Goal: Information Seeking & Learning: Learn about a topic

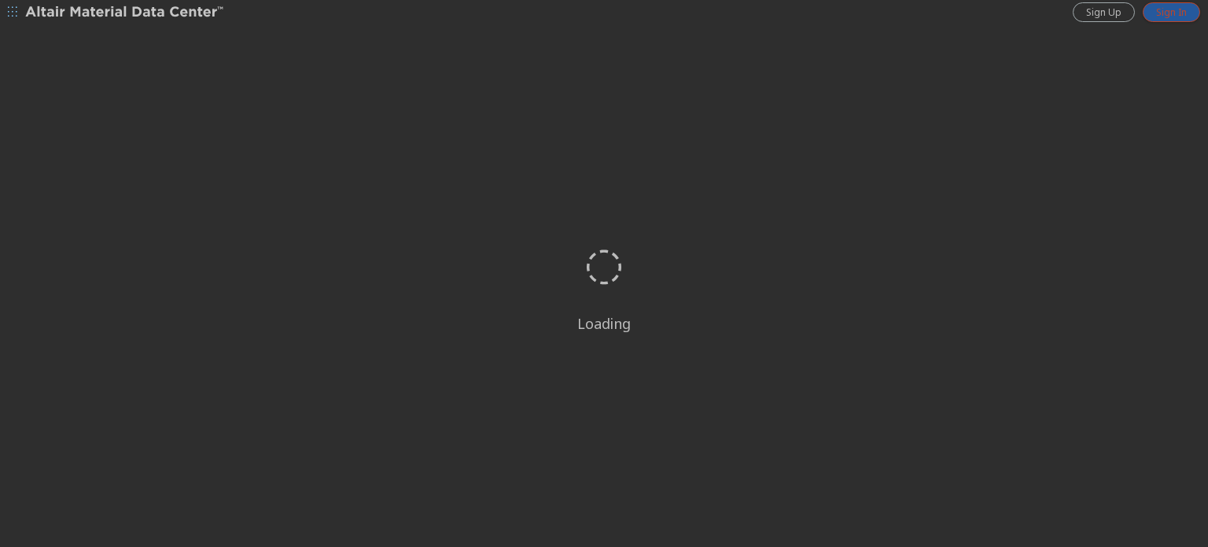
click at [1161, 12] on span "Sign In" at bounding box center [1171, 12] width 31 height 13
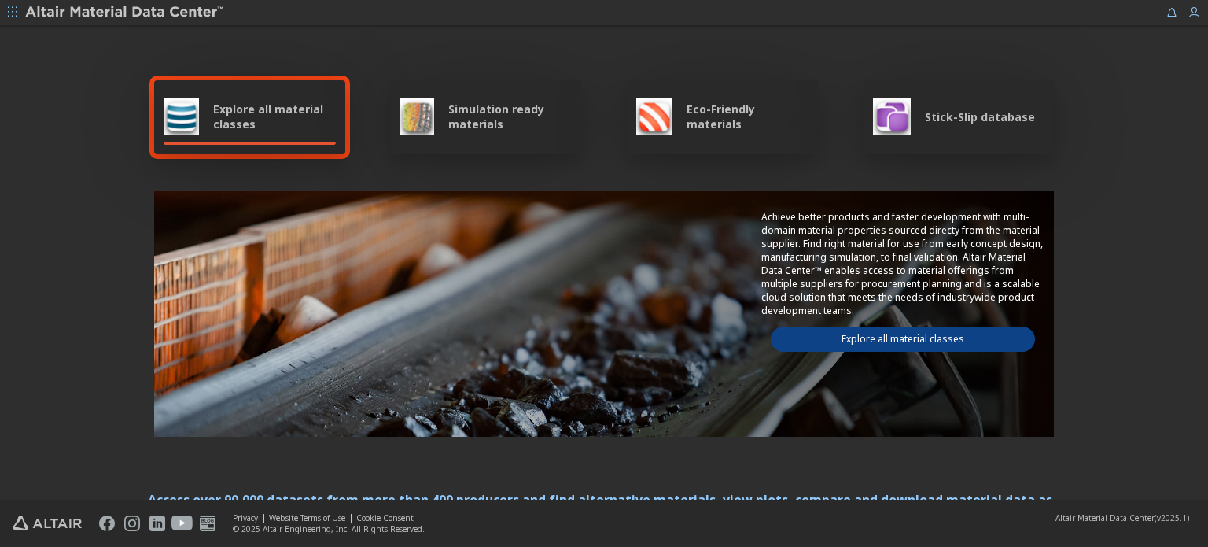
click at [253, 125] on span "Explore all material classes" at bounding box center [274, 116] width 123 height 30
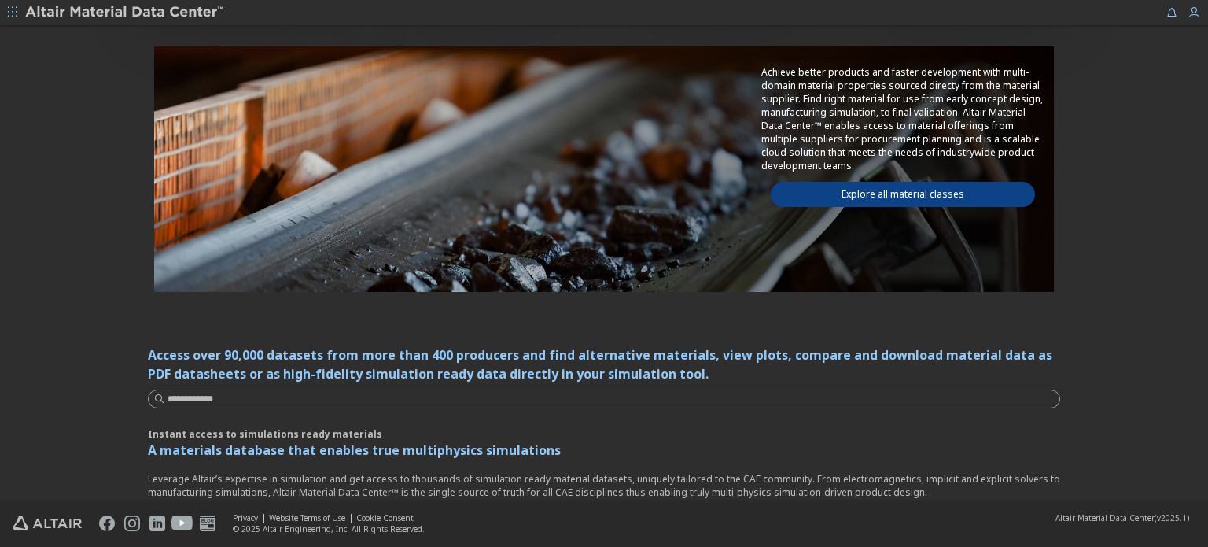
scroll to position [79, 0]
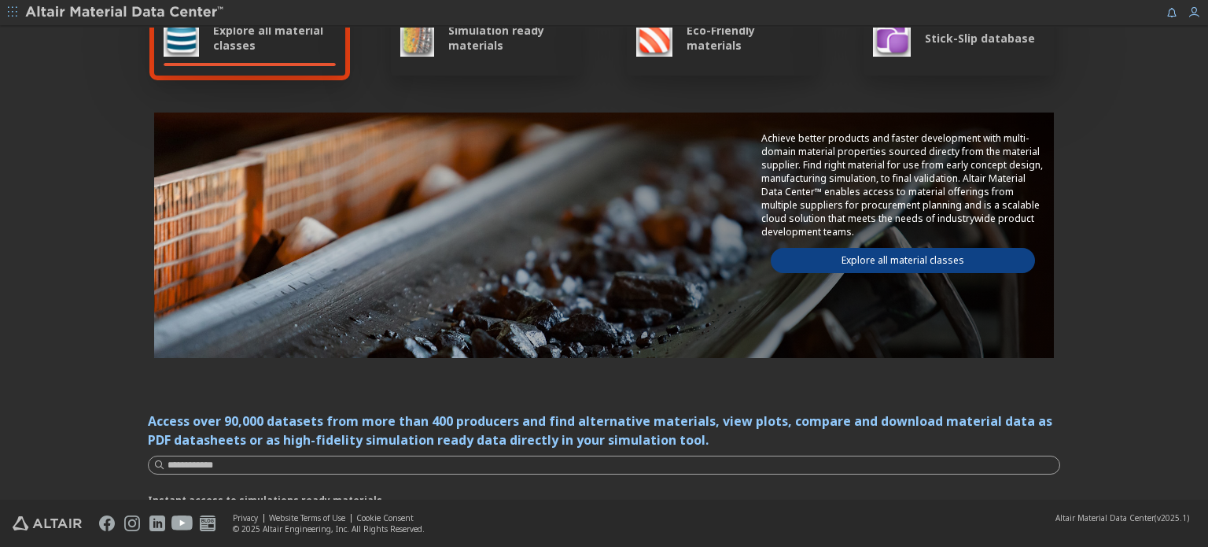
click at [218, 57] on div "Explore all material classes" at bounding box center [249, 39] width 191 height 74
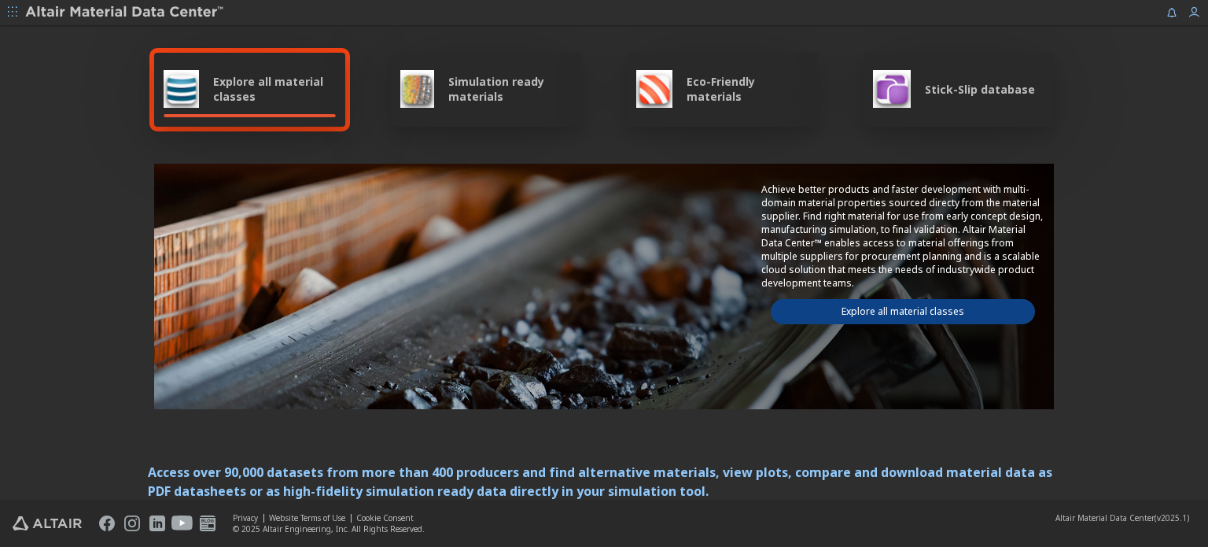
scroll to position [0, 0]
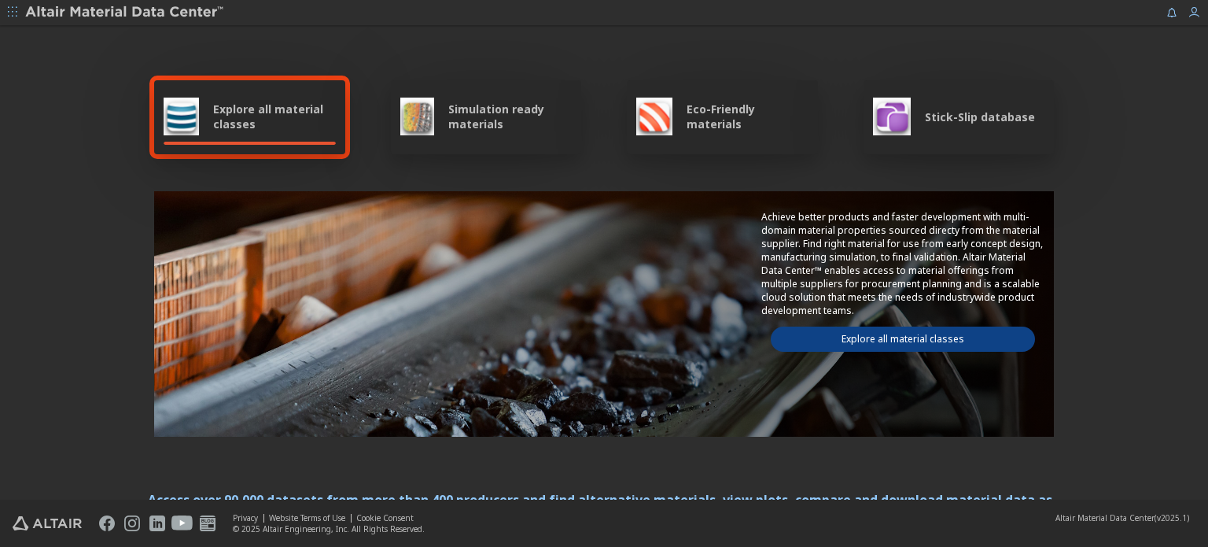
click at [213, 111] on span "Explore all material classes" at bounding box center [274, 116] width 123 height 30
click at [411, 117] on img at bounding box center [417, 117] width 34 height 38
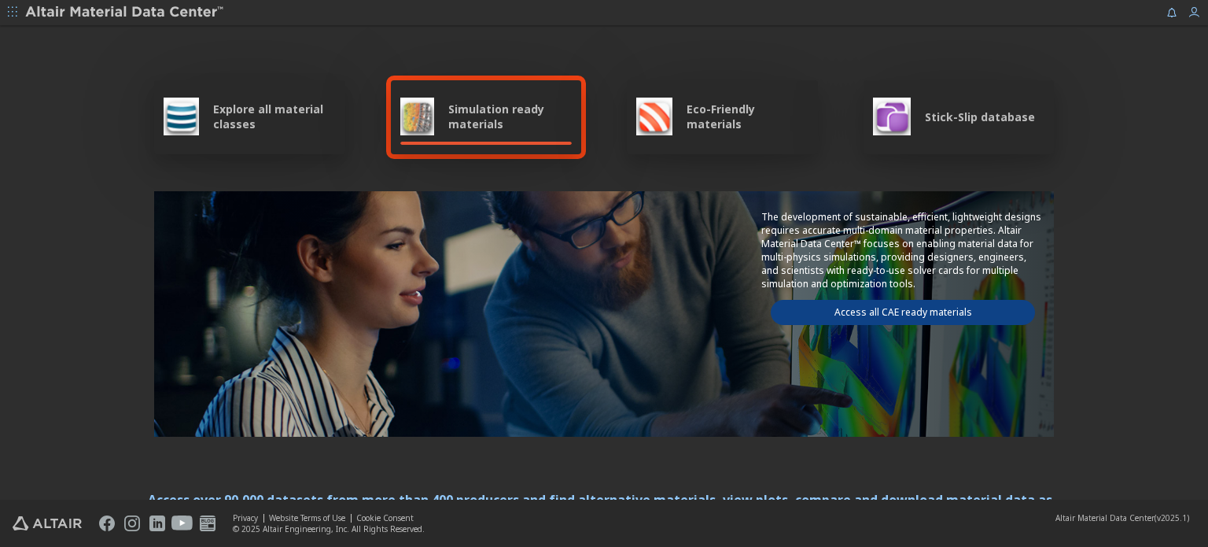
click at [205, 110] on div "Explore all material classes" at bounding box center [250, 117] width 172 height 38
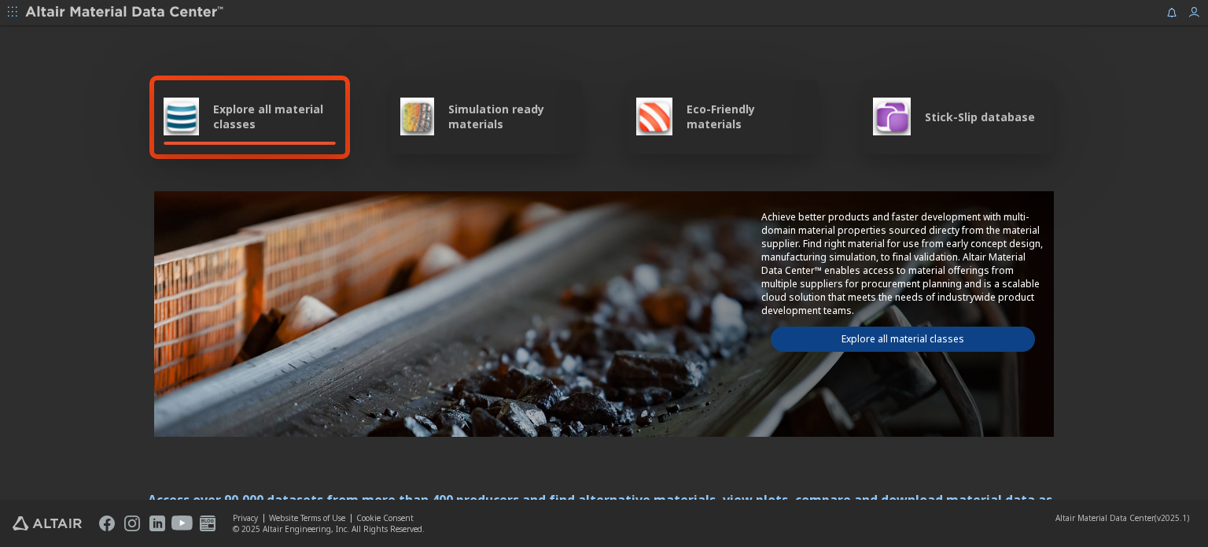
click at [889, 326] on link "Explore all material classes" at bounding box center [903, 338] width 264 height 25
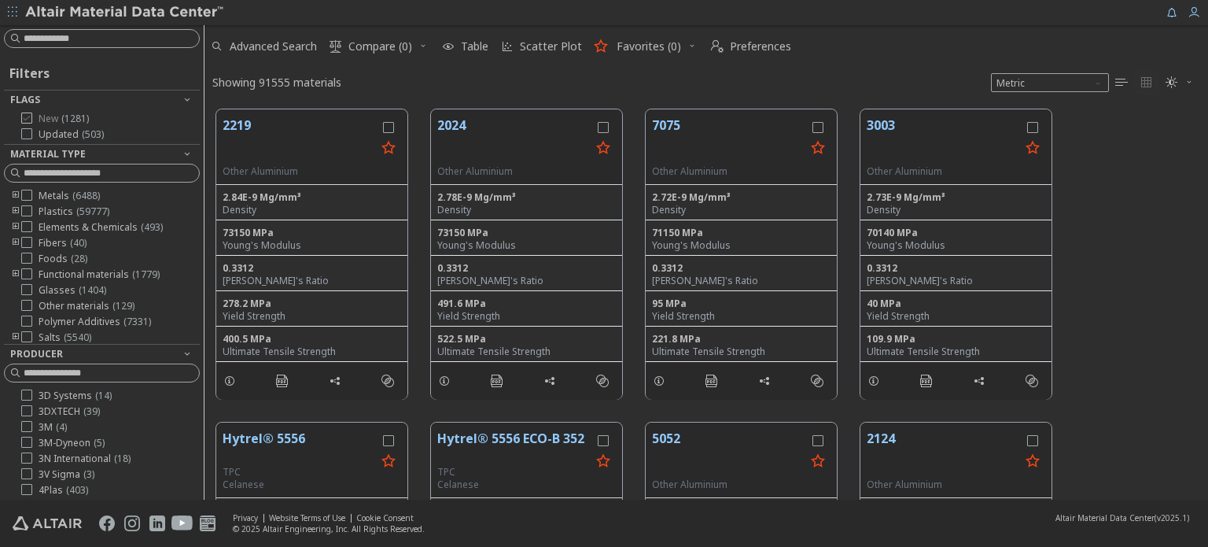
scroll to position [390, 991]
click at [73, 45] on input at bounding box center [111, 39] width 175 height 16
type input "*****"
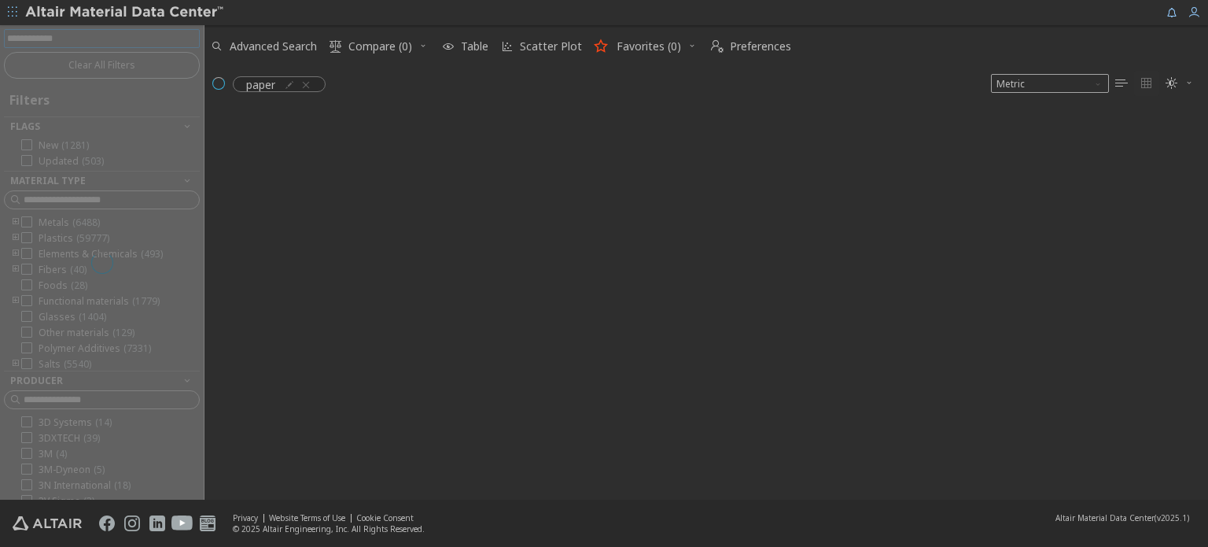
scroll to position [13, 13]
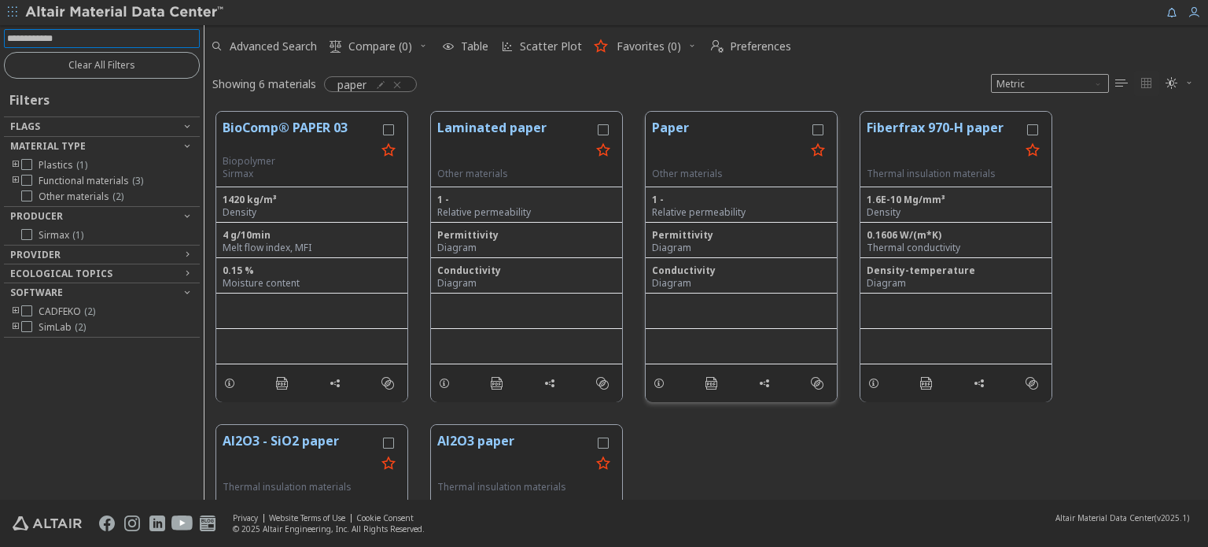
click at [665, 121] on button "Paper" at bounding box center [728, 143] width 153 height 50
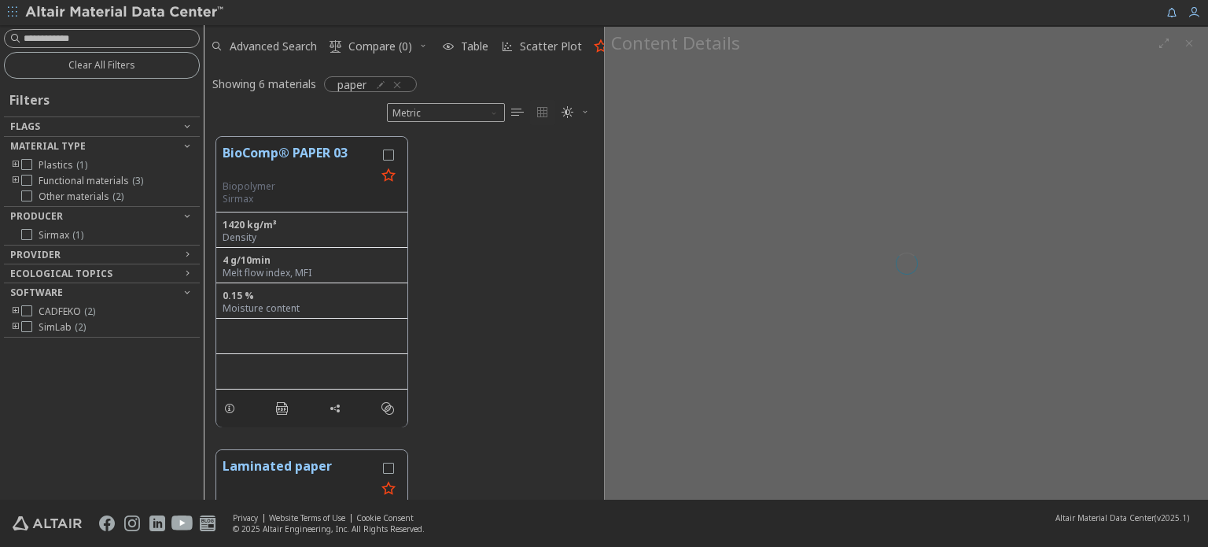
scroll to position [363, 387]
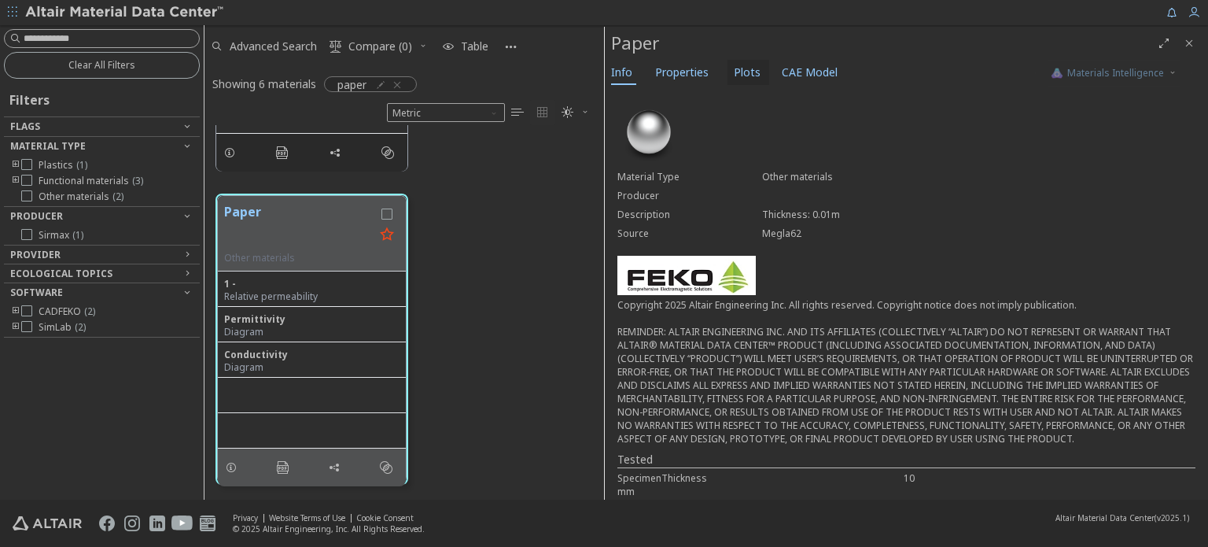
click at [748, 76] on span "Plots" at bounding box center [747, 72] width 27 height 25
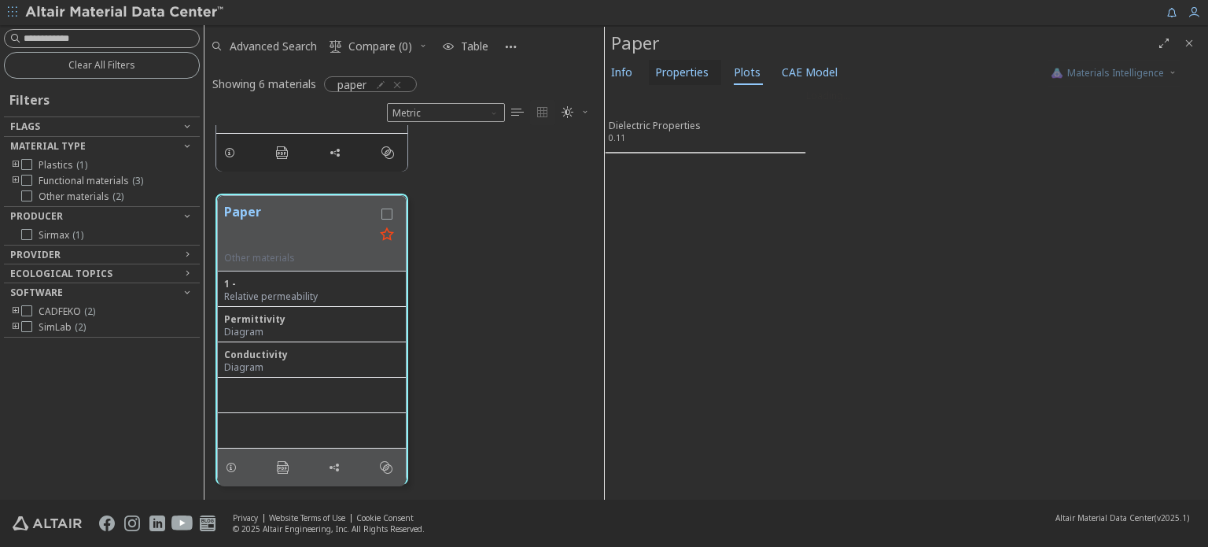
click at [688, 75] on span "Properties" at bounding box center [681, 72] width 53 height 25
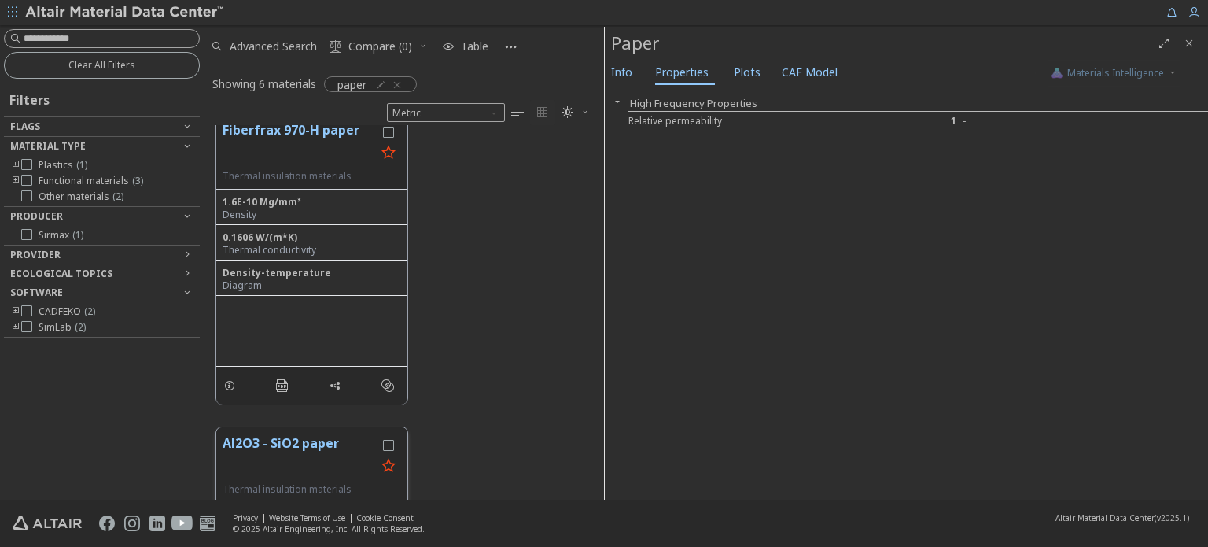
scroll to position [805, 0]
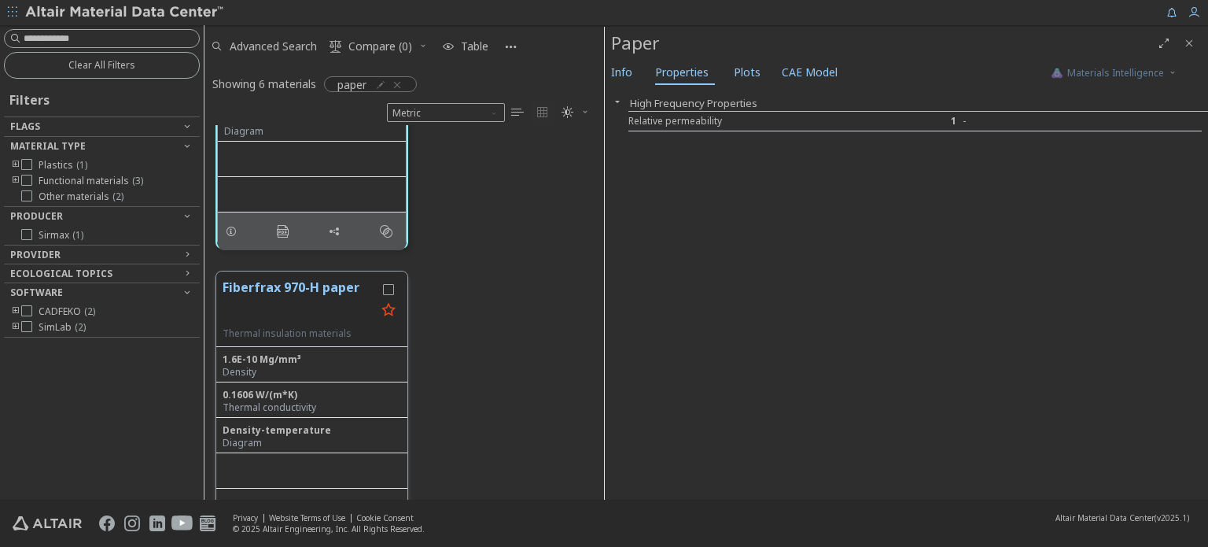
click at [315, 313] on button "Fiberfrax 970-H paper" at bounding box center [299, 303] width 153 height 50
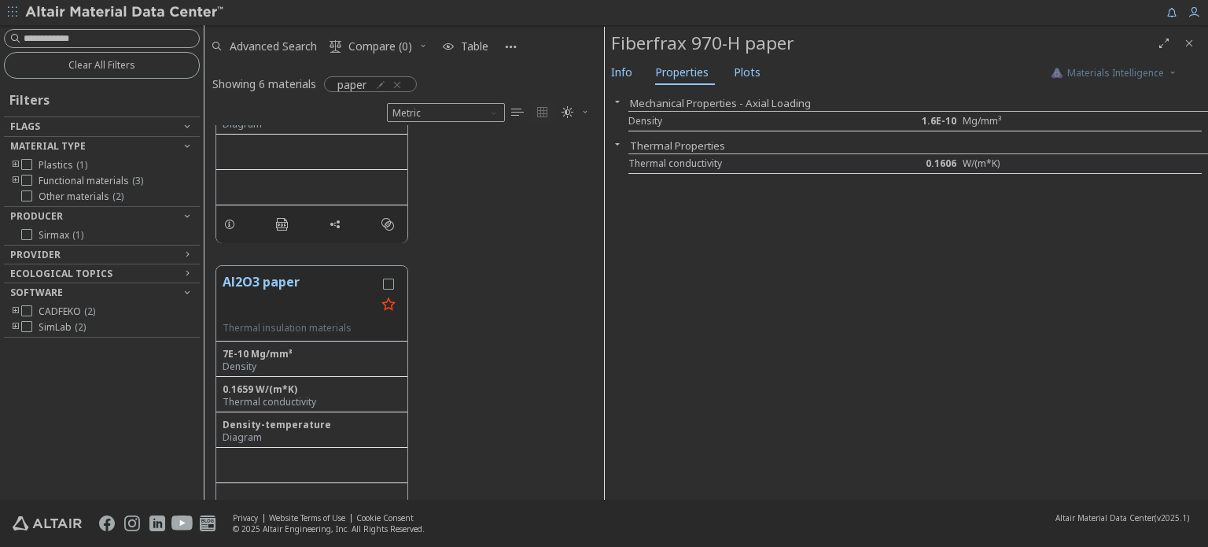
scroll to position [1503, 0]
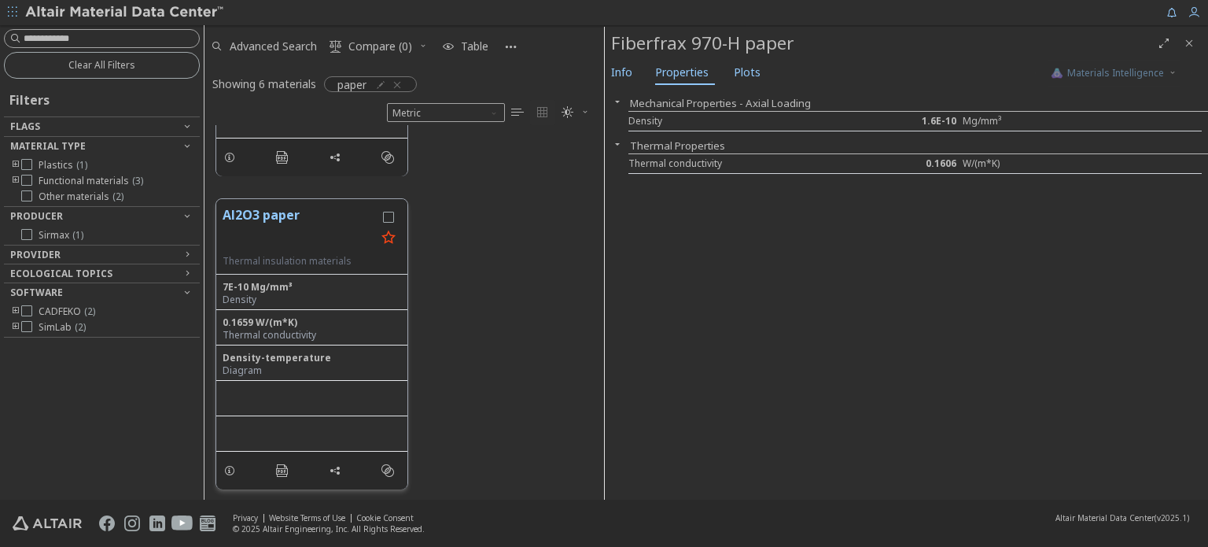
click at [317, 243] on button "Al2O3 paper" at bounding box center [299, 230] width 153 height 50
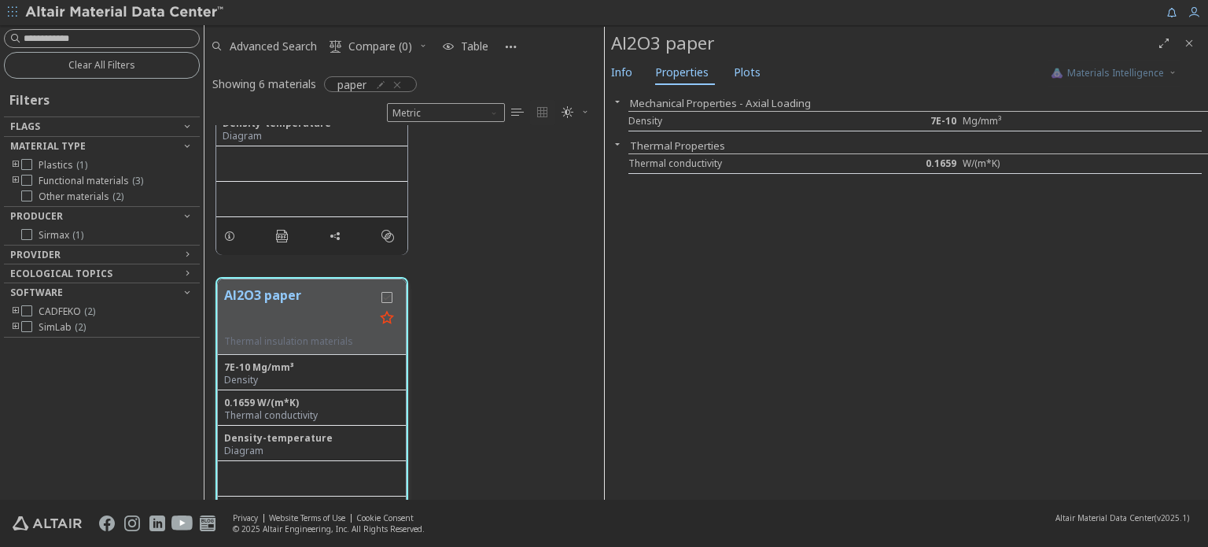
scroll to position [1189, 0]
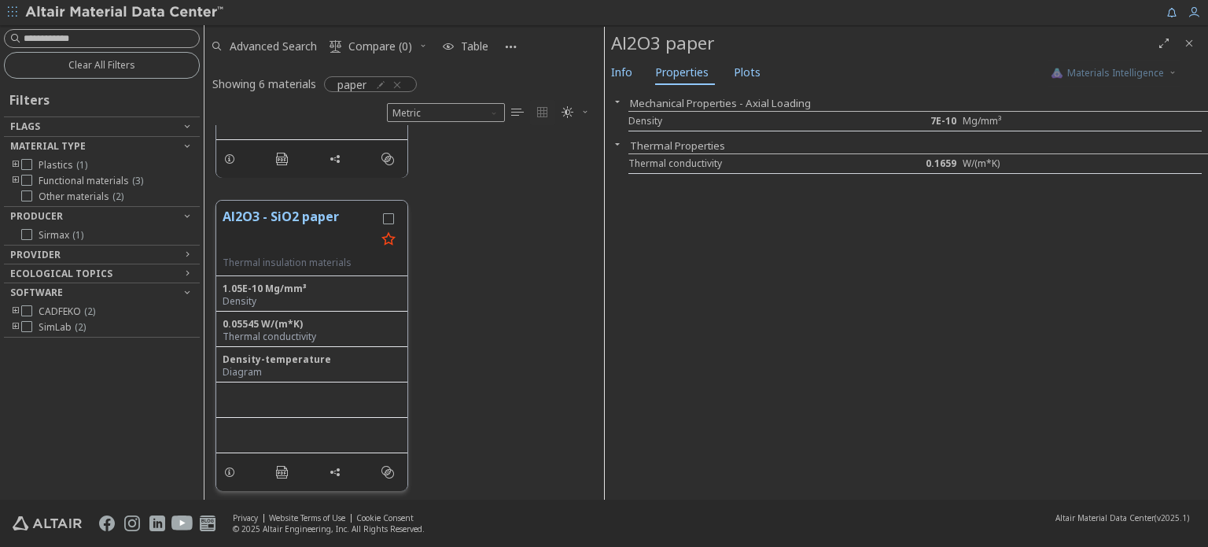
click at [304, 236] on button "Al2O3 - SiO2 paper" at bounding box center [299, 232] width 153 height 50
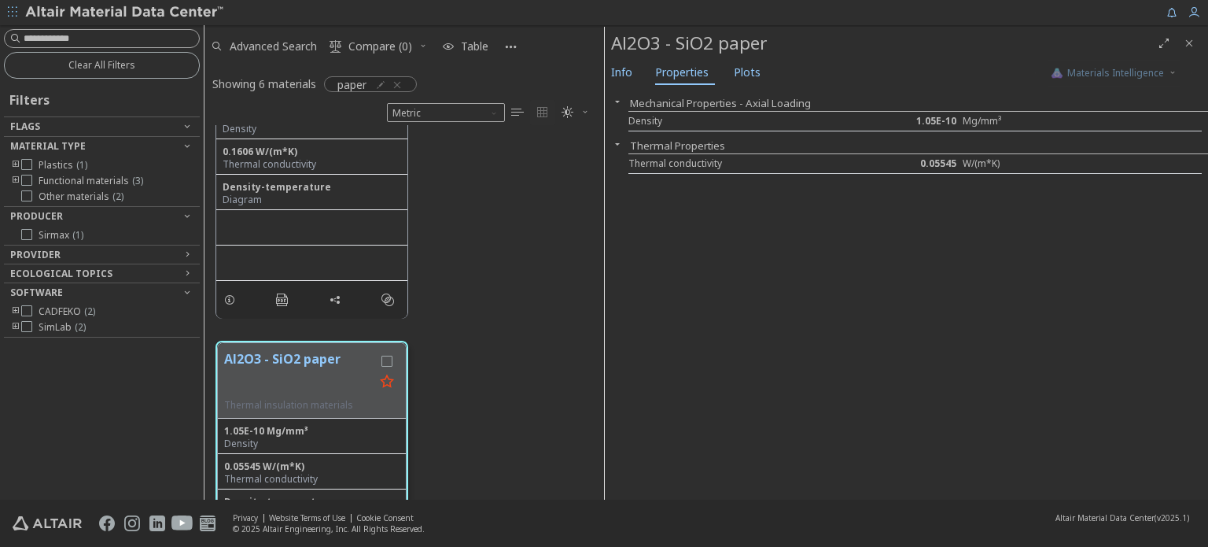
scroll to position [953, 0]
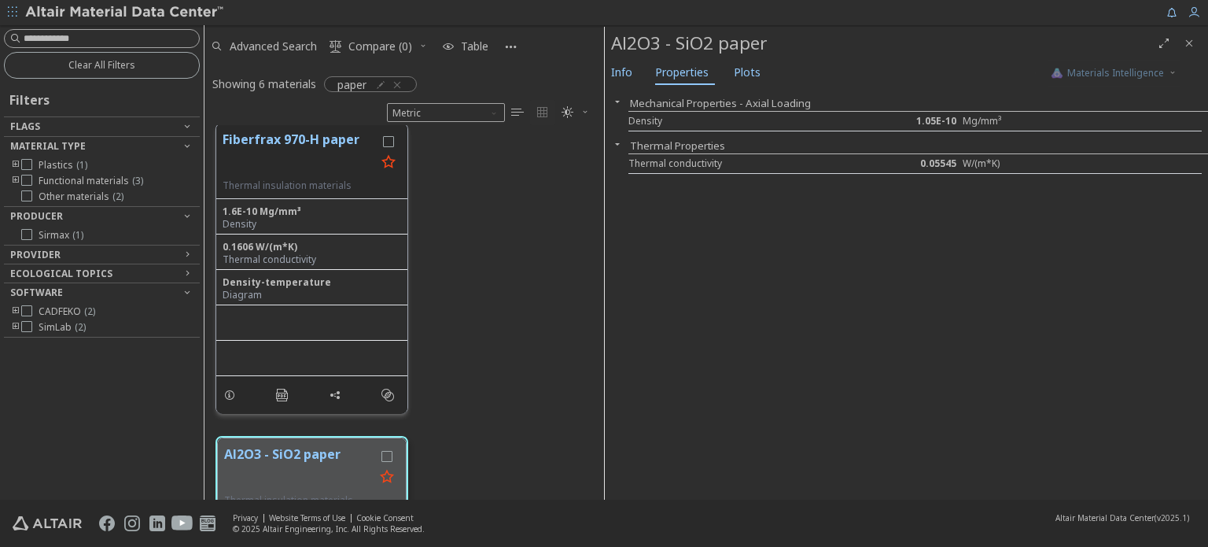
click at [305, 166] on button "Fiberfrax 970-H paper" at bounding box center [299, 155] width 153 height 50
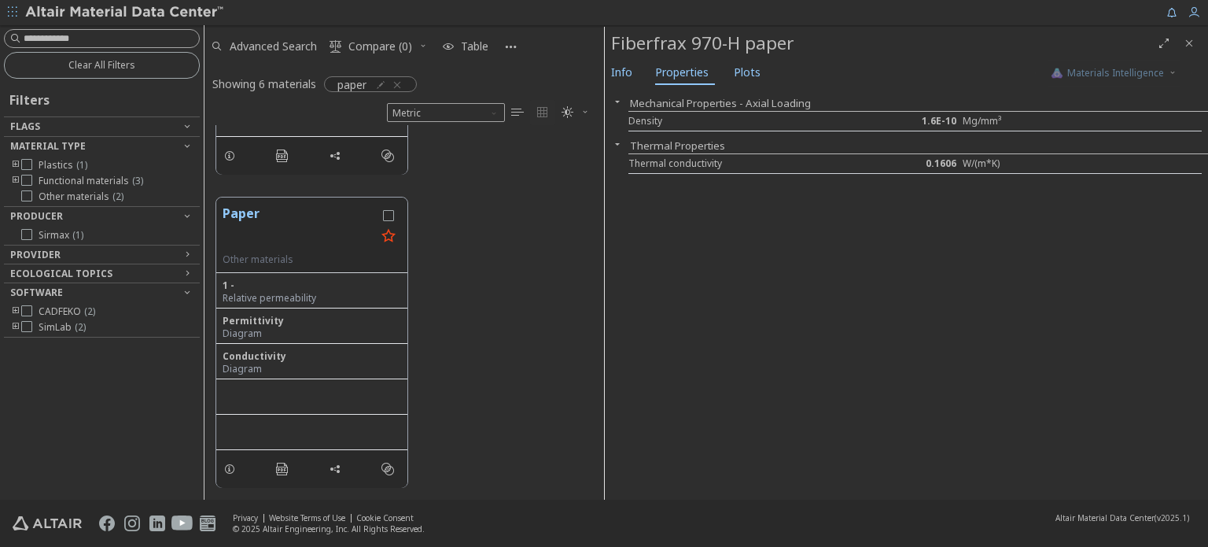
scroll to position [481, 0]
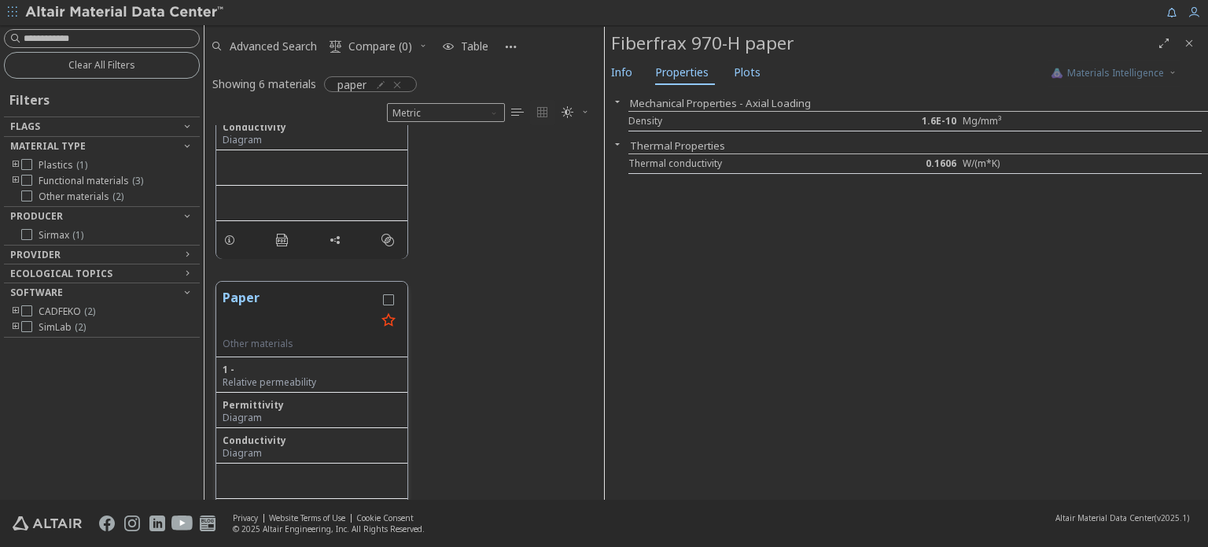
click at [282, 295] on button "Paper" at bounding box center [299, 313] width 153 height 50
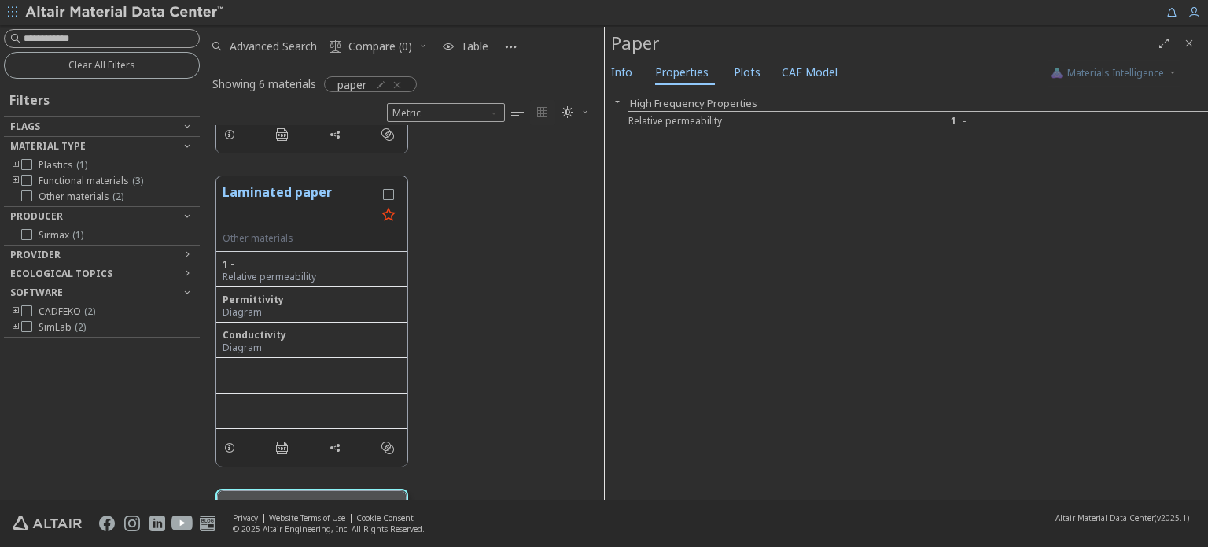
scroll to position [245, 0]
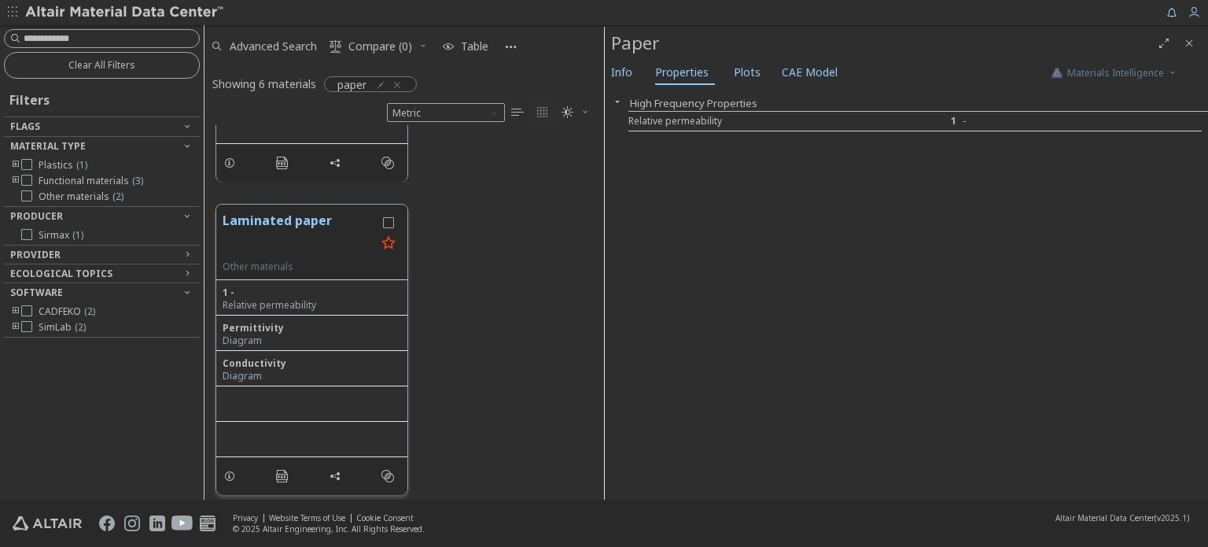
click at [305, 223] on button "Laminated paper" at bounding box center [299, 236] width 153 height 50
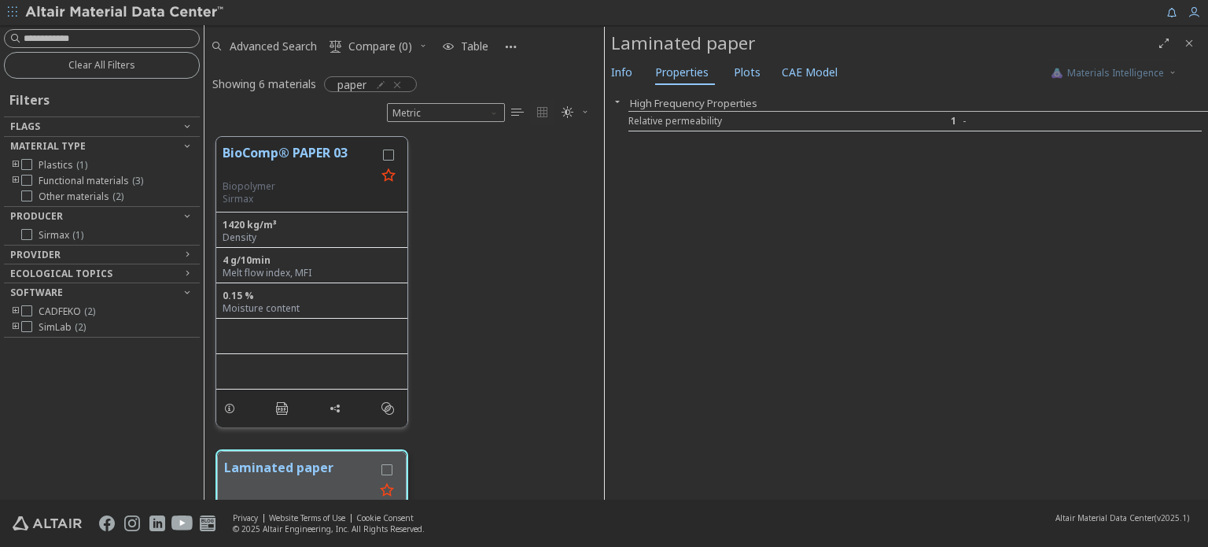
click at [318, 138] on div "BioComp® PAPER 03 Biopolymer Sirmax" at bounding box center [311, 175] width 191 height 76
click at [315, 152] on button "BioComp® PAPER 03" at bounding box center [299, 161] width 153 height 37
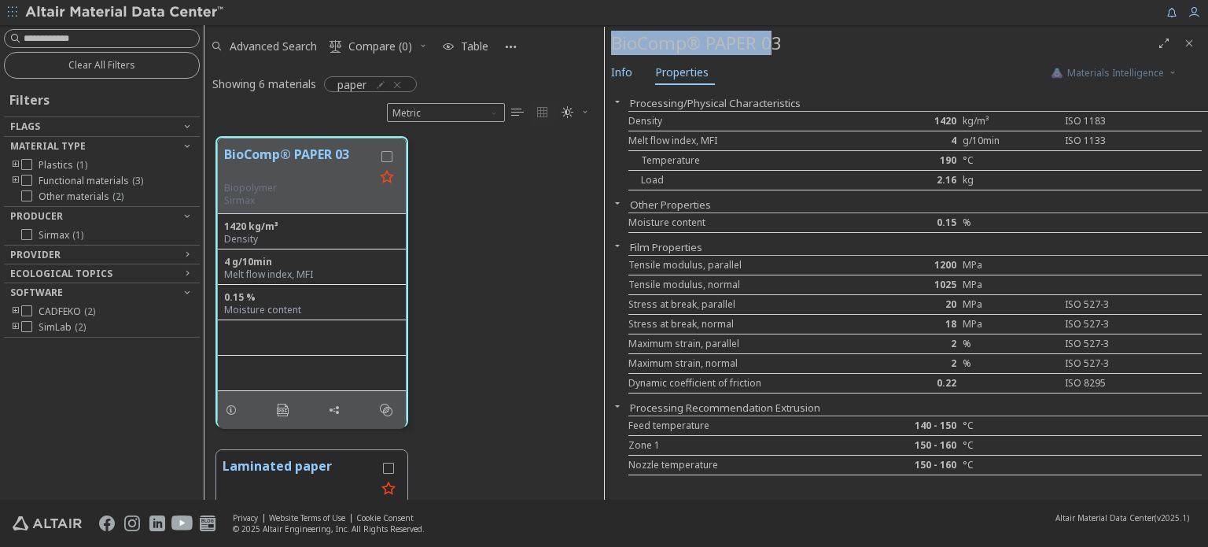
drag, startPoint x: 616, startPoint y: 50, endPoint x: 768, endPoint y: 45, distance: 151.9
click at [776, 39] on div "BioComp® PAPER 03" at bounding box center [881, 43] width 540 height 25
drag, startPoint x: 782, startPoint y: 50, endPoint x: 620, endPoint y: 40, distance: 162.4
click at [620, 40] on div "BioComp® PAPER 03" at bounding box center [881, 43] width 540 height 25
drag, startPoint x: 612, startPoint y: 43, endPoint x: 780, endPoint y: 39, distance: 168.4
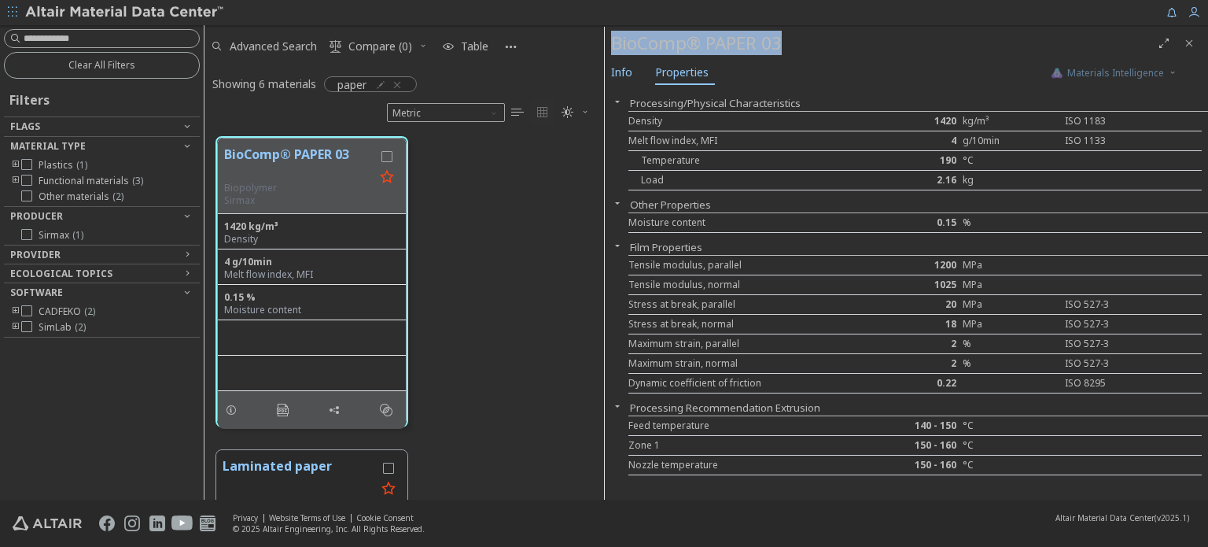
click at [780, 39] on div "BioComp® PAPER 03" at bounding box center [881, 43] width 540 height 25
copy div "BioComp® PAPER 03"
click at [612, 74] on span "Info" at bounding box center [621, 72] width 21 height 25
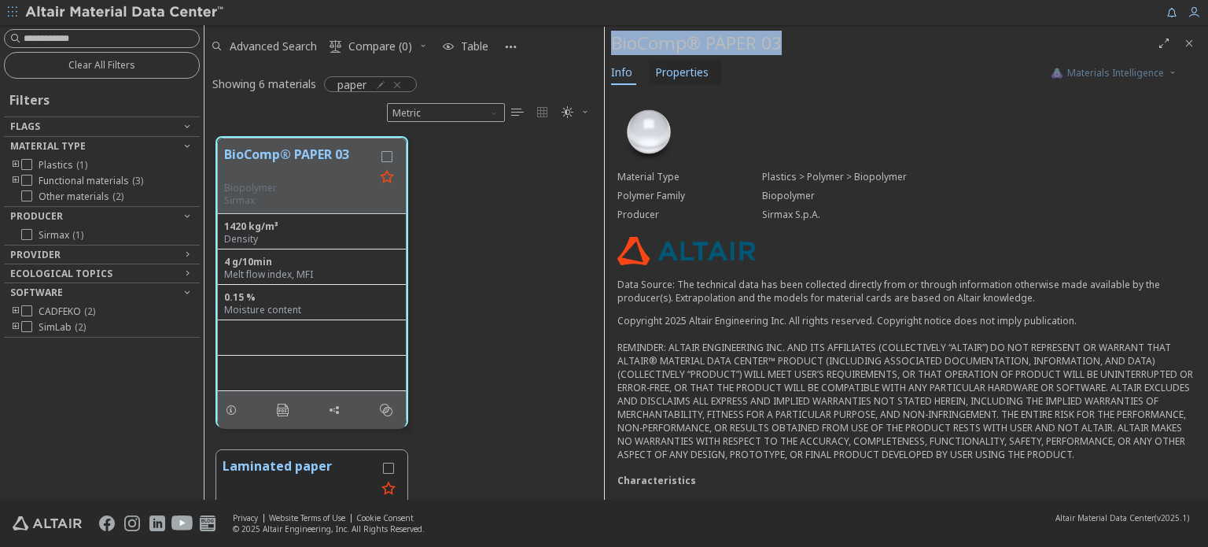
click at [677, 72] on span "Properties" at bounding box center [681, 72] width 53 height 25
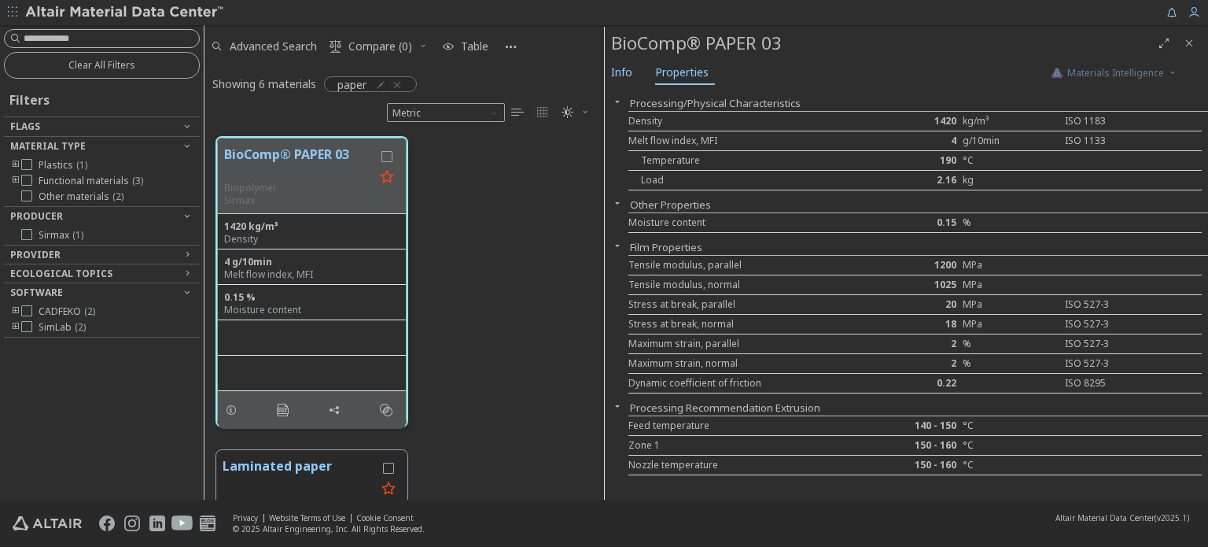
click at [87, 31] on input at bounding box center [111, 39] width 175 height 16
type input "**"
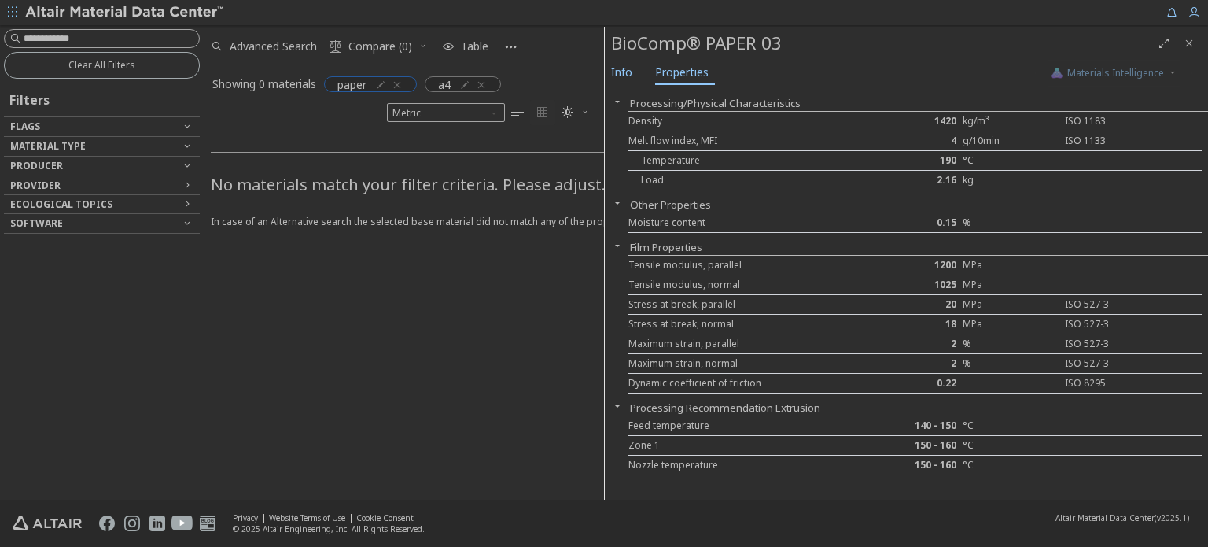
click at [396, 83] on icon "button" at bounding box center [397, 85] width 13 height 13
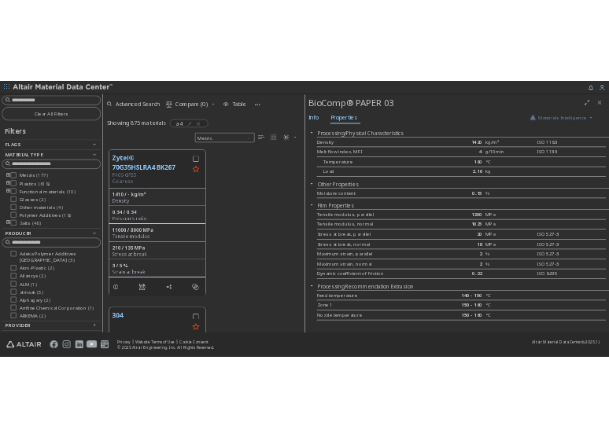
scroll to position [363, 387]
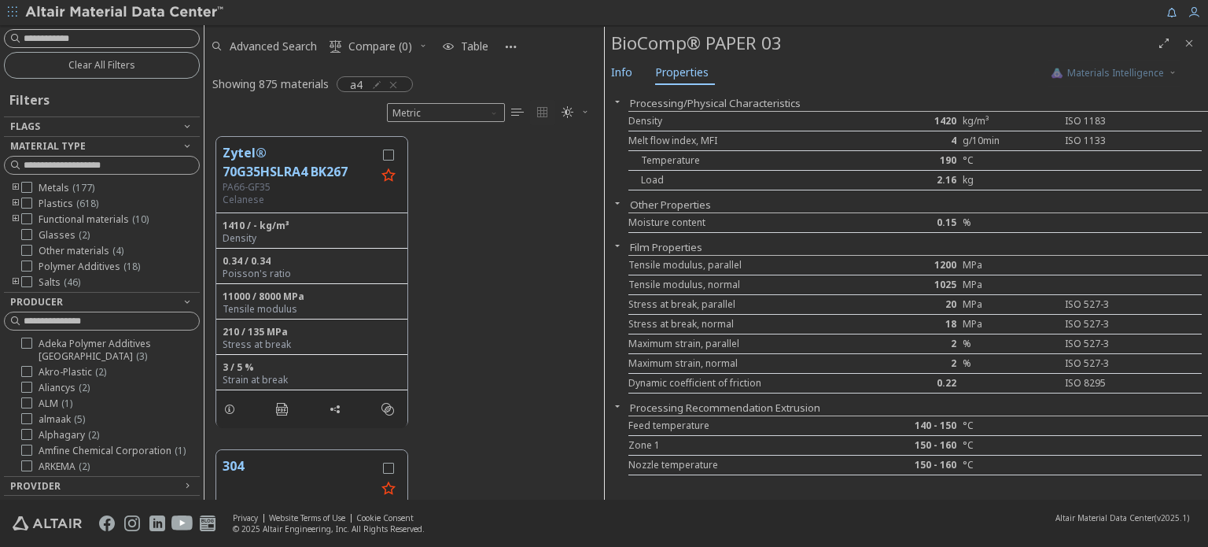
click at [60, 41] on input at bounding box center [111, 39] width 175 height 16
type input "**"
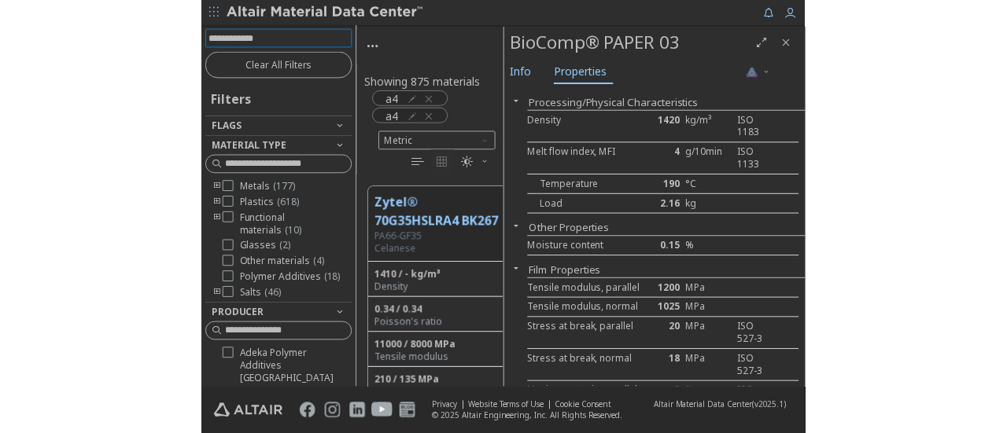
scroll to position [232, 286]
